Goal: Information Seeking & Learning: Learn about a topic

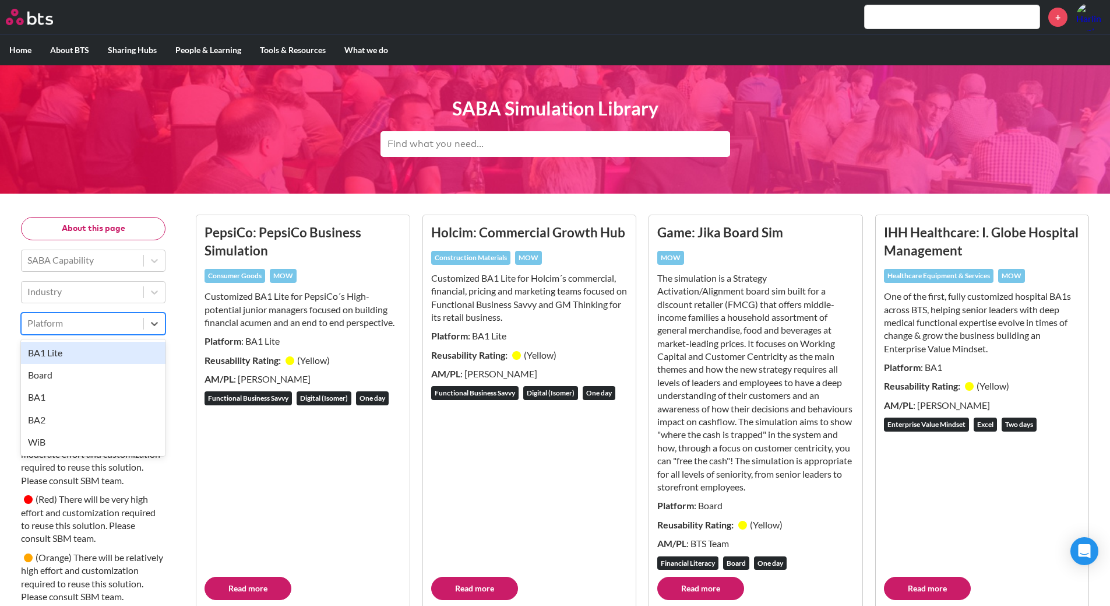
click at [120, 323] on div at bounding box center [82, 322] width 110 height 15
click at [134, 321] on div at bounding box center [82, 322] width 110 height 15
click at [126, 352] on div at bounding box center [82, 354] width 110 height 15
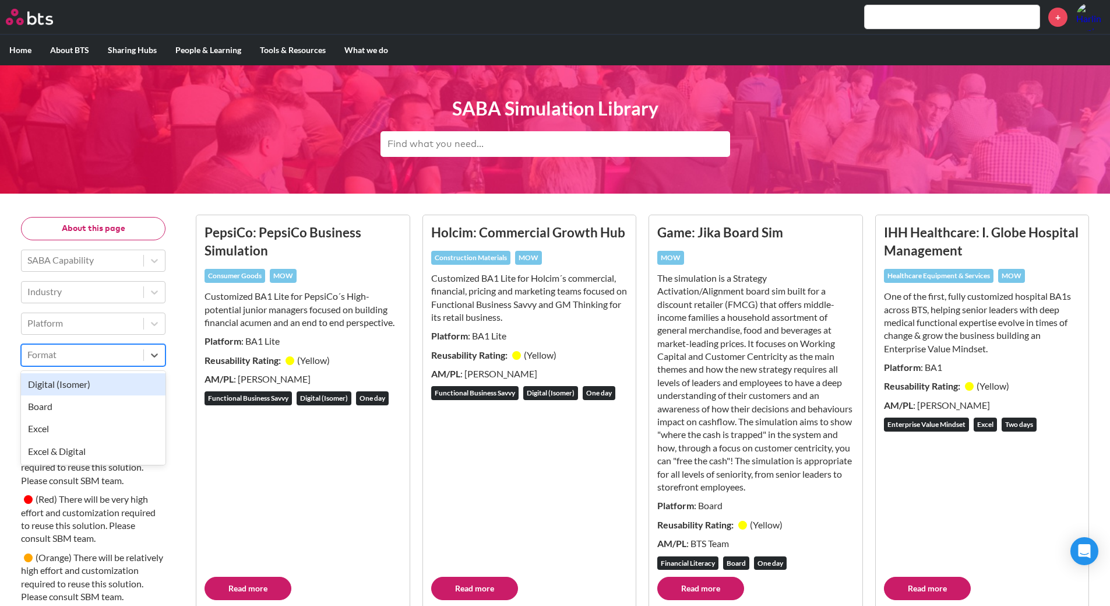
click at [120, 381] on div "Digital (Isomer)" at bounding box center [93, 384] width 145 height 22
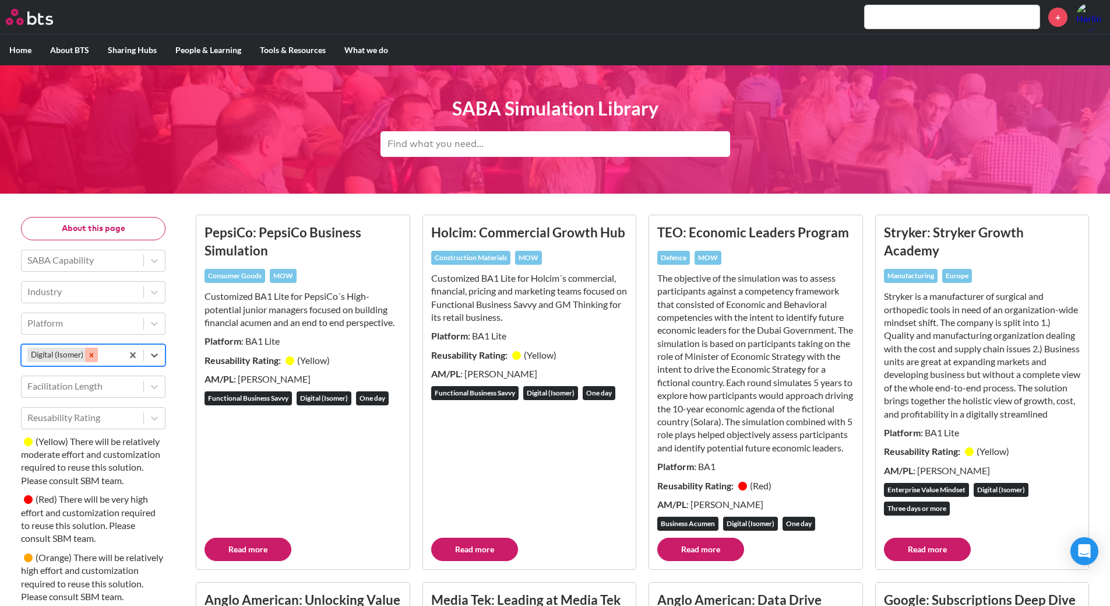
click at [93, 354] on icon "Remove Digital (Isomer)" at bounding box center [91, 355] width 8 height 8
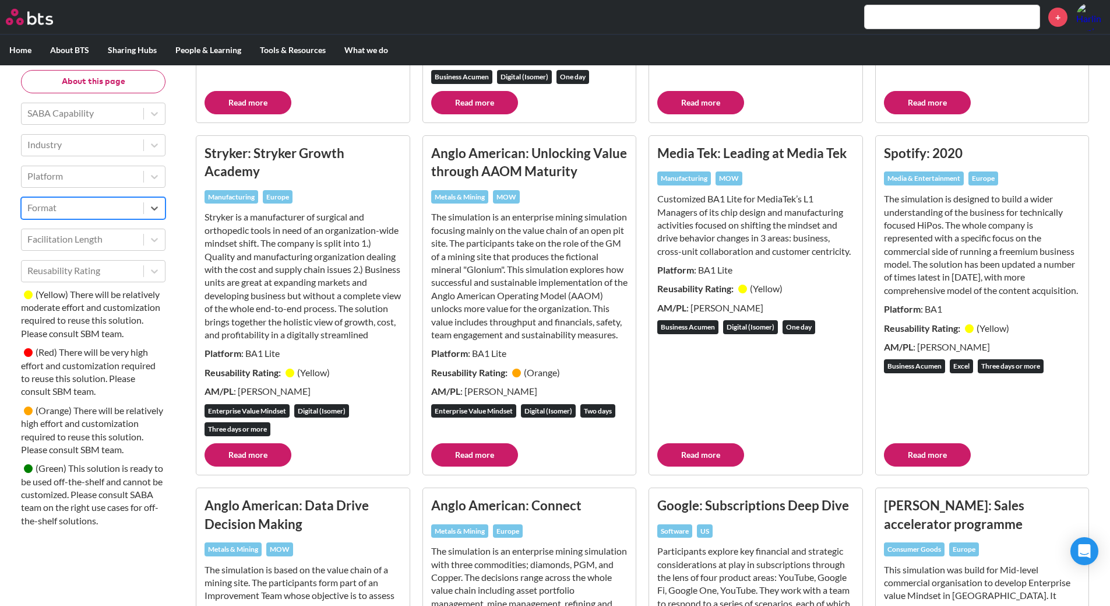
scroll to position [851, 0]
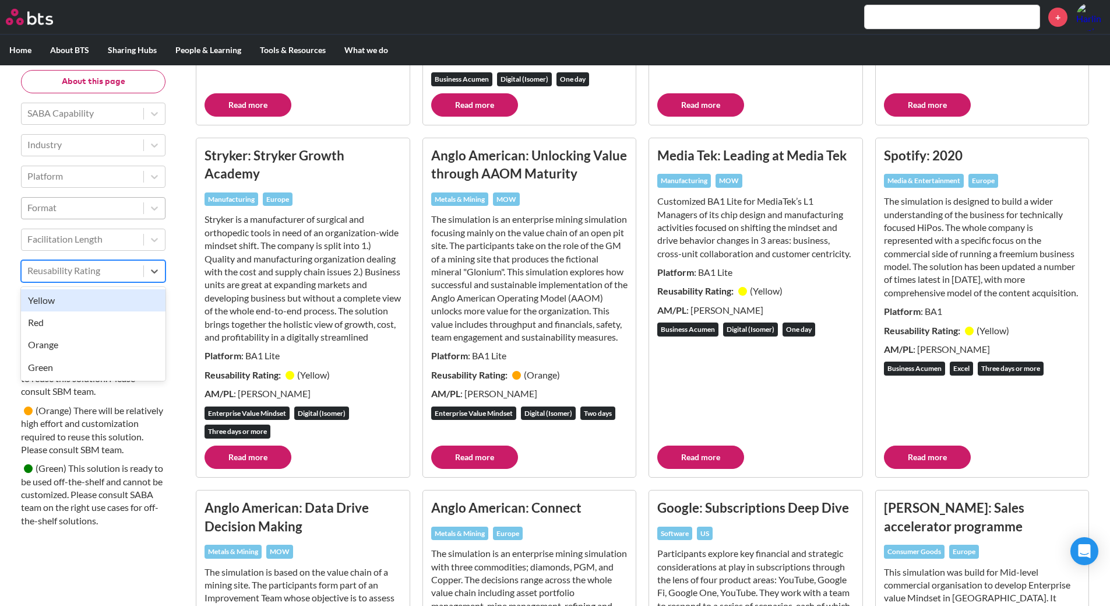
click at [59, 269] on div at bounding box center [82, 270] width 110 height 15
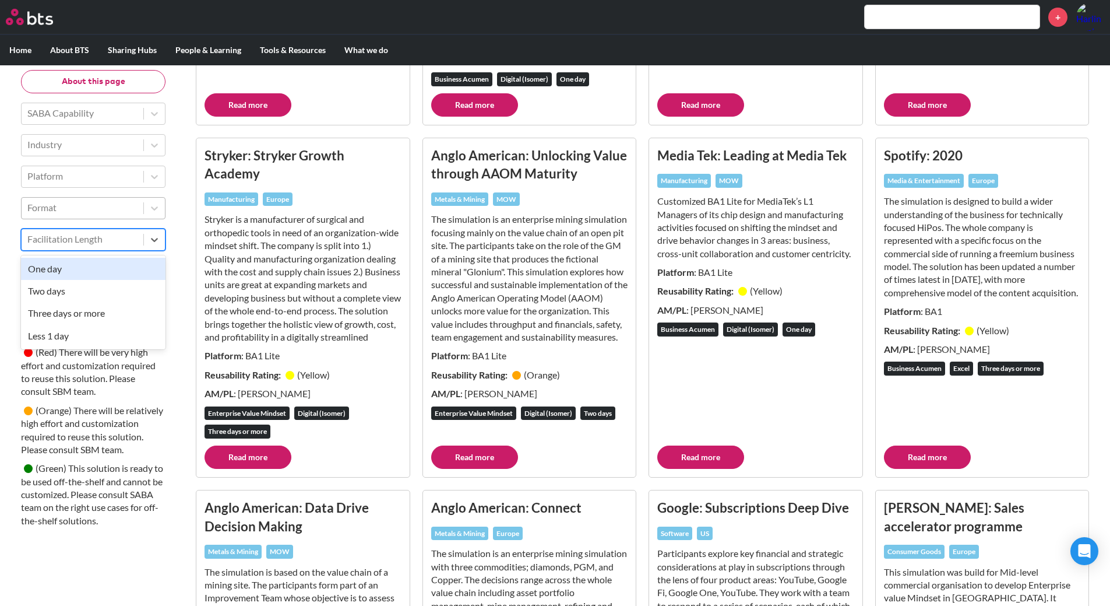
click at [78, 244] on div at bounding box center [82, 239] width 110 height 15
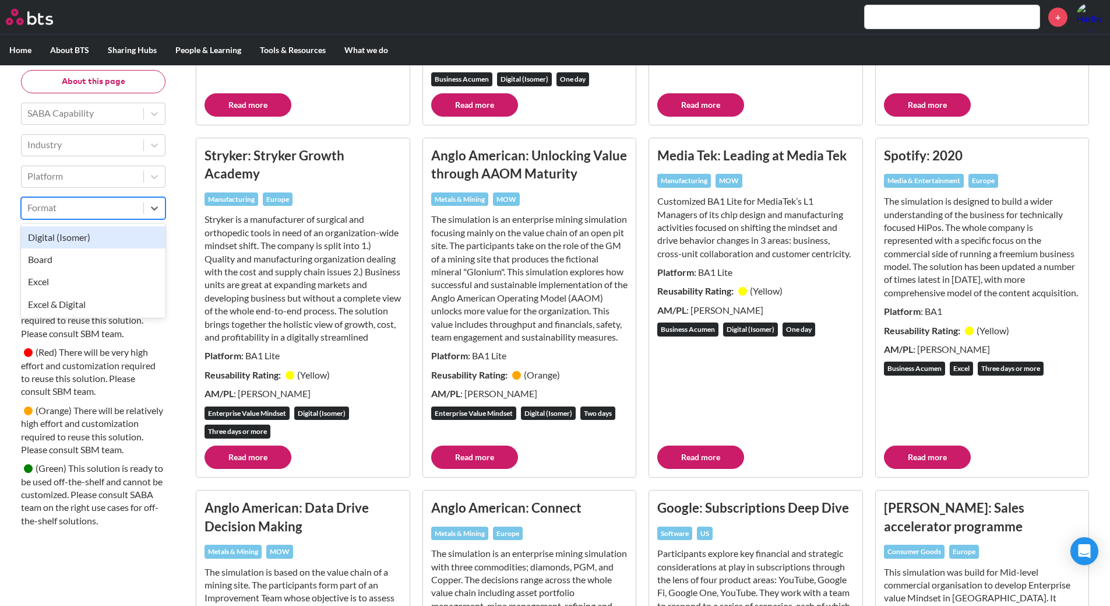
click at [97, 214] on div at bounding box center [82, 208] width 110 height 15
click at [97, 304] on div "Excel & Digital" at bounding box center [93, 304] width 145 height 22
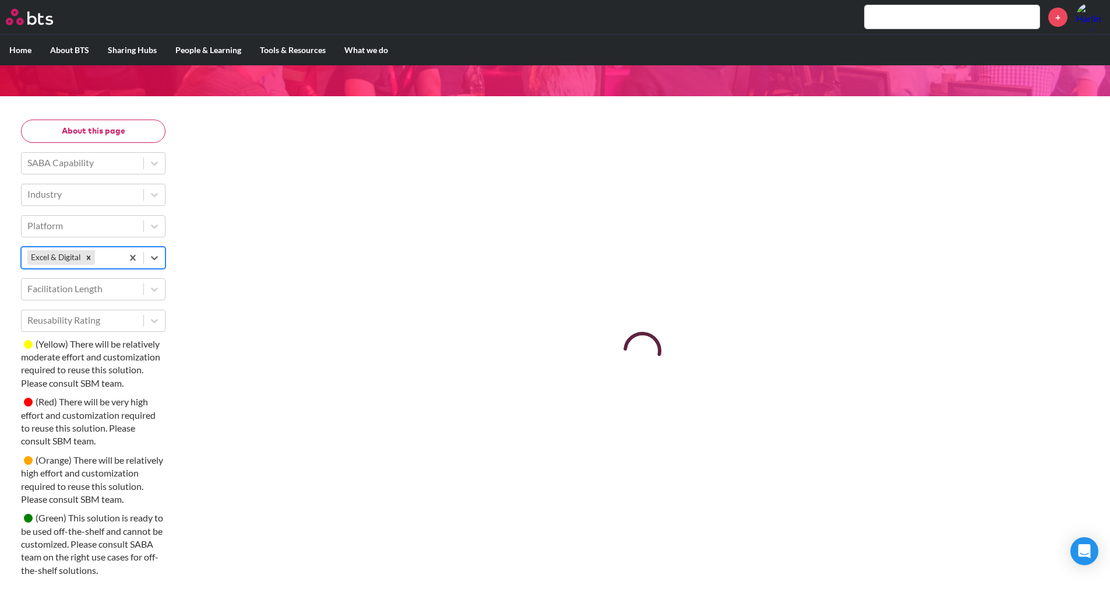
scroll to position [111, 0]
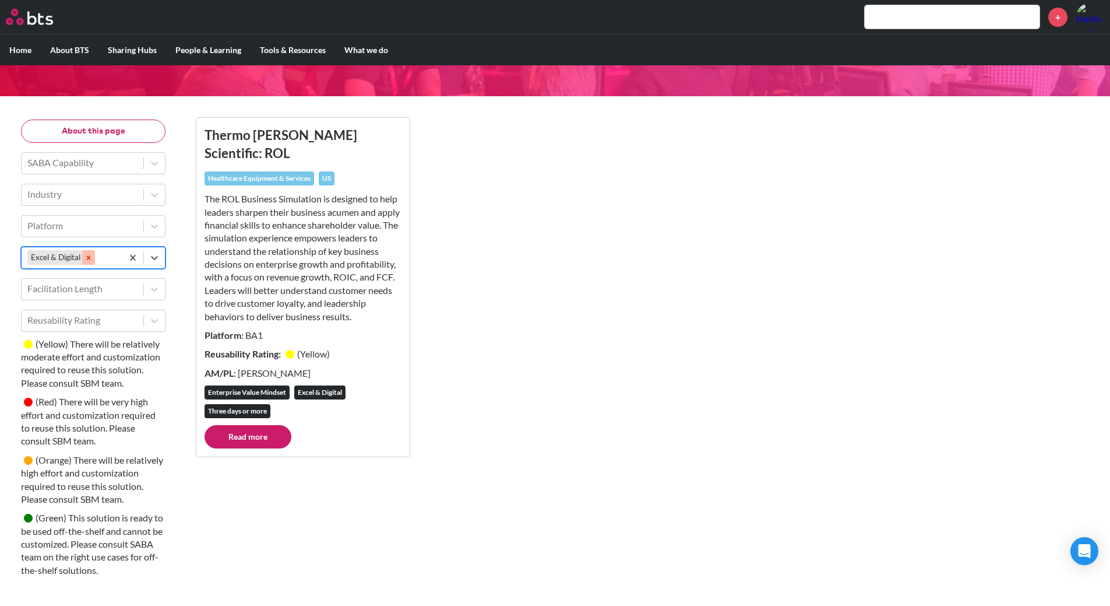
click at [90, 255] on icon "Remove Excel & Digital" at bounding box center [89, 257] width 4 height 4
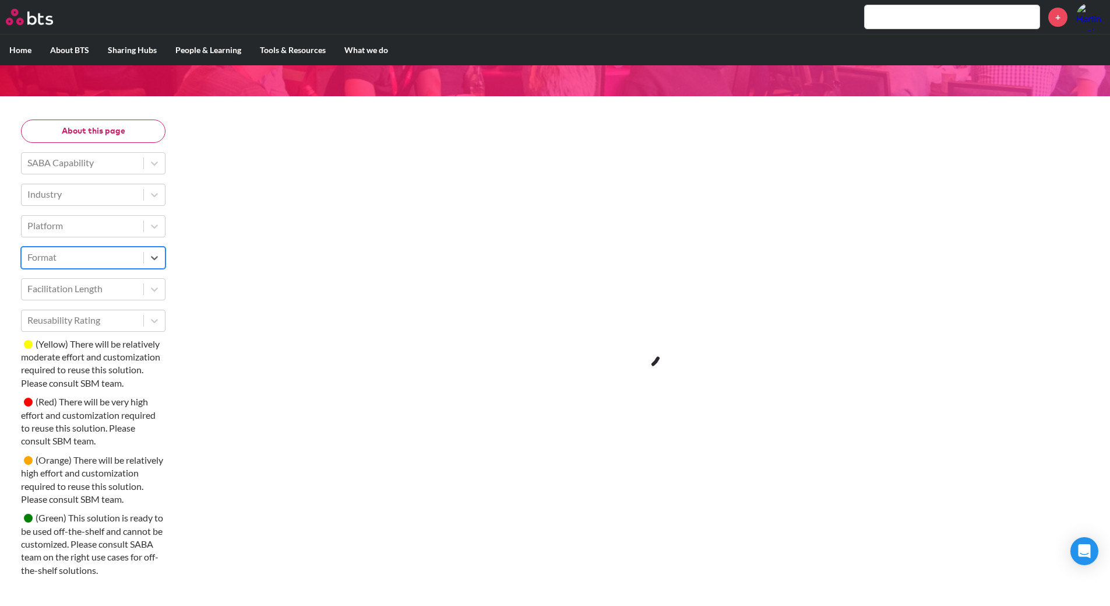
scroll to position [851, 0]
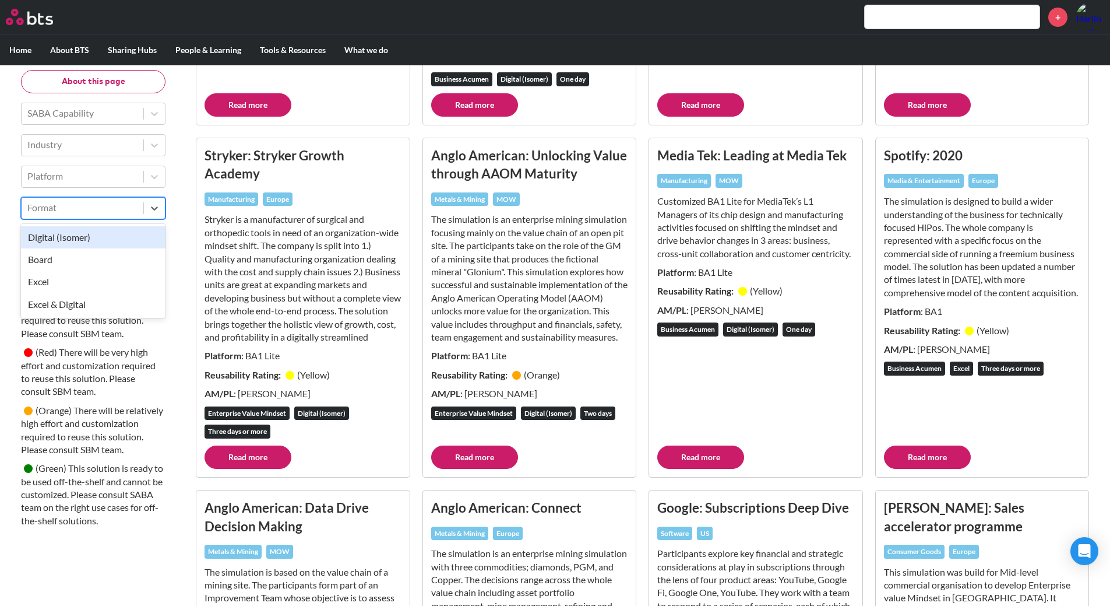
click at [104, 212] on div at bounding box center [82, 208] width 110 height 15
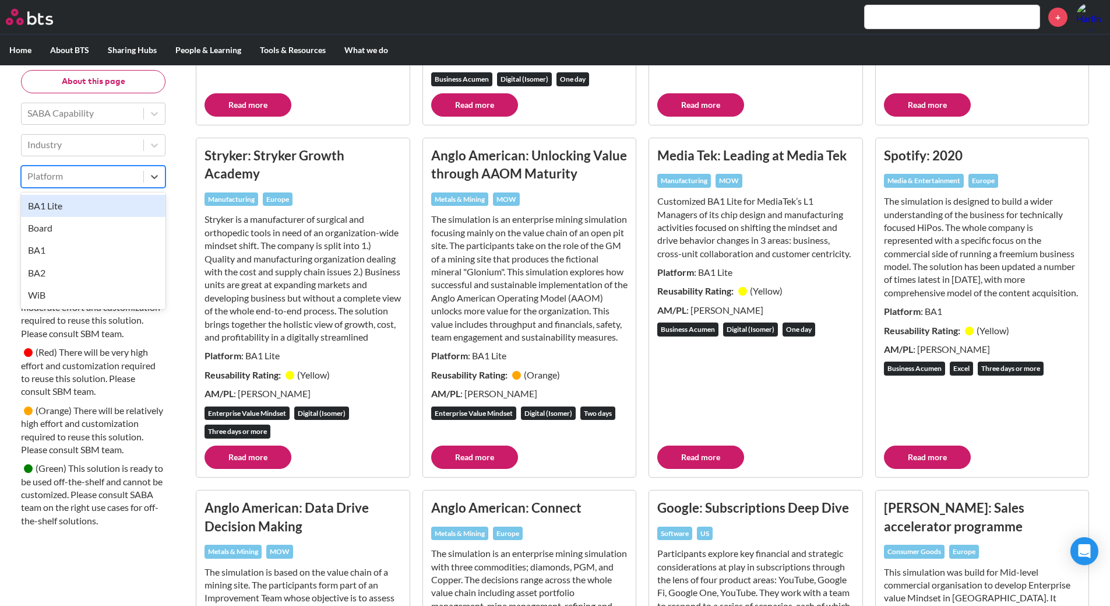
click at [124, 176] on div at bounding box center [82, 176] width 110 height 15
click at [106, 202] on div "BA1 Lite" at bounding box center [93, 206] width 145 height 22
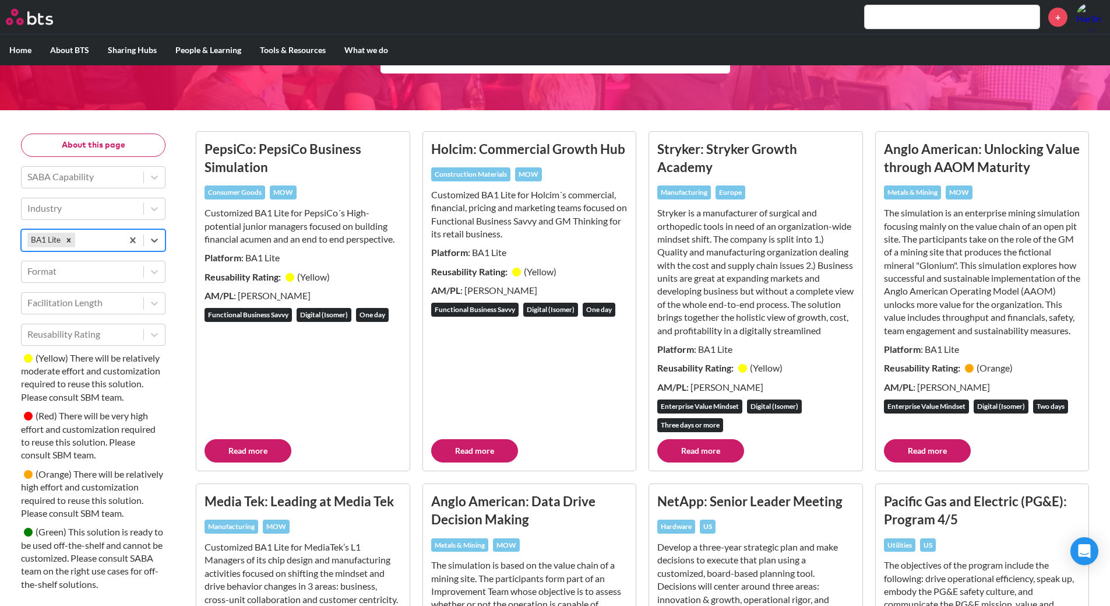
scroll to position [0, 0]
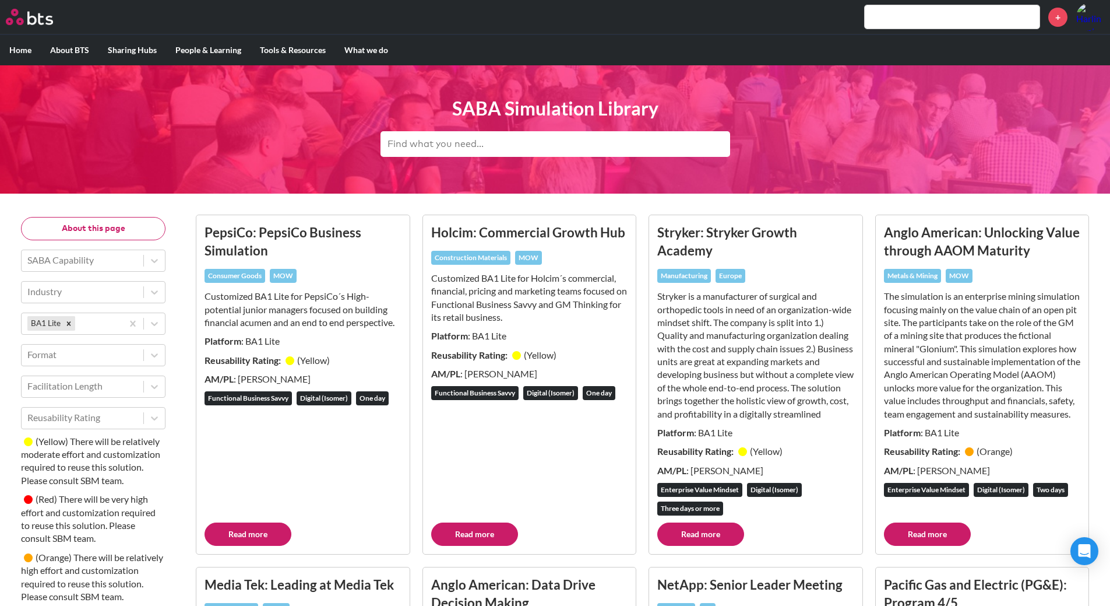
click at [252, 542] on link "Read more" at bounding box center [248, 533] width 87 height 23
